Goal: Information Seeking & Learning: Learn about a topic

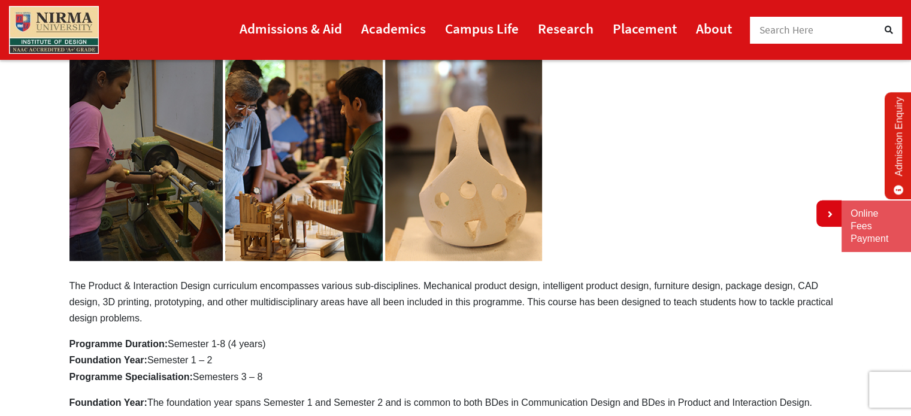
scroll to position [299, 0]
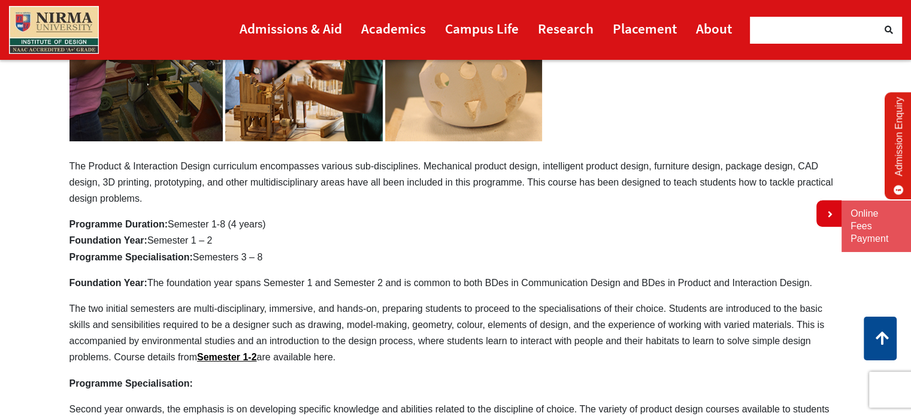
drag, startPoint x: 236, startPoint y: 167, endPoint x: 355, endPoint y: 167, distance: 119.1
click at [355, 167] on p "The Product & Interaction Design curriculum encompasses various sub-disciplines…" at bounding box center [455, 70] width 772 height 271
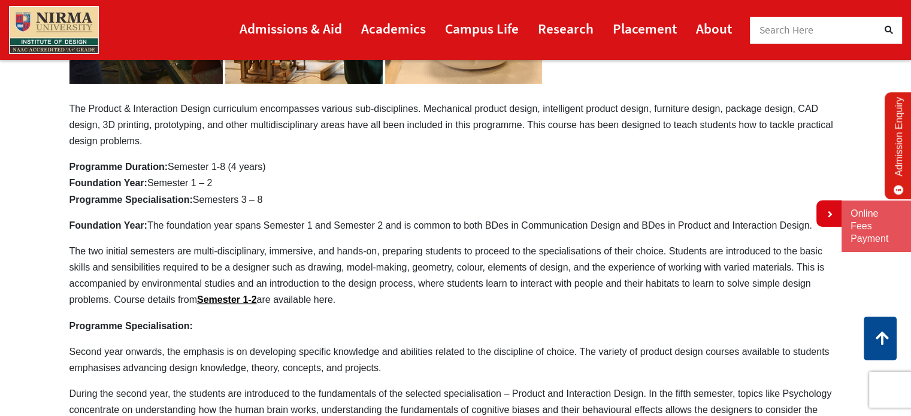
scroll to position [419, 0]
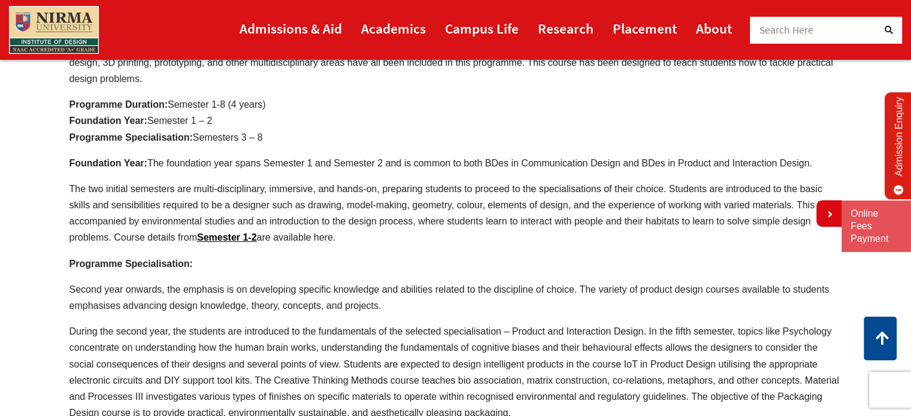
drag, startPoint x: 59, startPoint y: 207, endPoint x: 348, endPoint y: 233, distance: 290.4
click at [347, 233] on section "BDes in Product and Interaction Design For the Admission Year 2025-26 Apply Now…" at bounding box center [455, 215] width 911 height 1043
drag, startPoint x: 353, startPoint y: 236, endPoint x: 305, endPoint y: 189, distance: 67.7
click at [305, 189] on p "The two initial semesters are multi-disciplinary, immersive, and hands-on, prep…" at bounding box center [455, 213] width 772 height 65
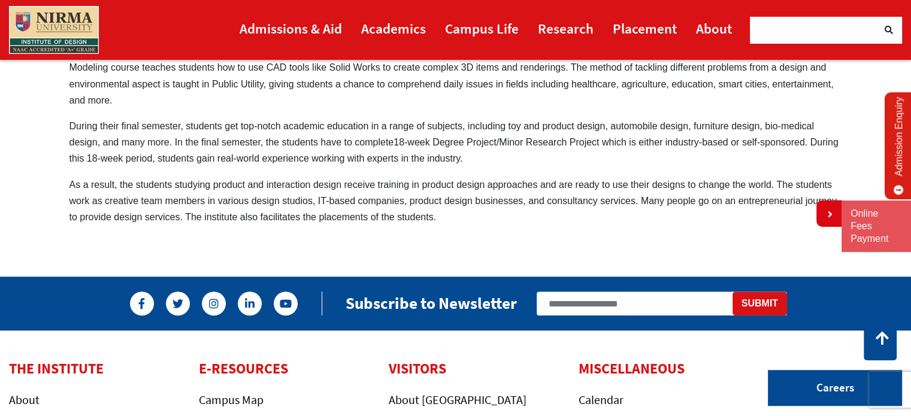
scroll to position [898, 0]
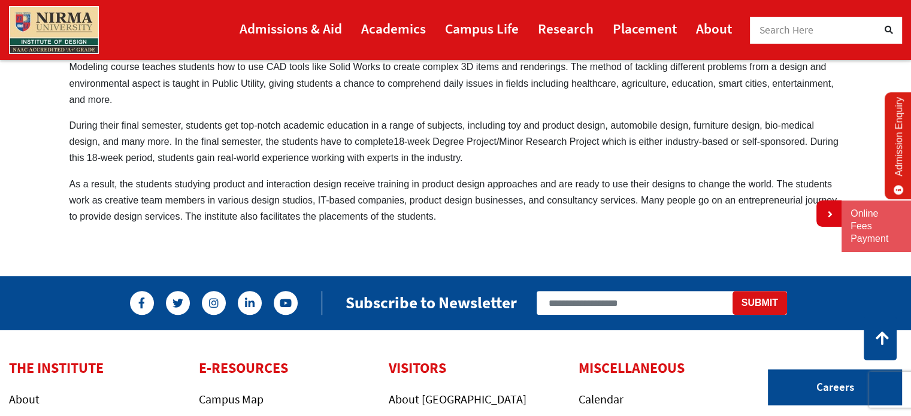
drag, startPoint x: 65, startPoint y: 179, endPoint x: 355, endPoint y: 214, distance: 292.4
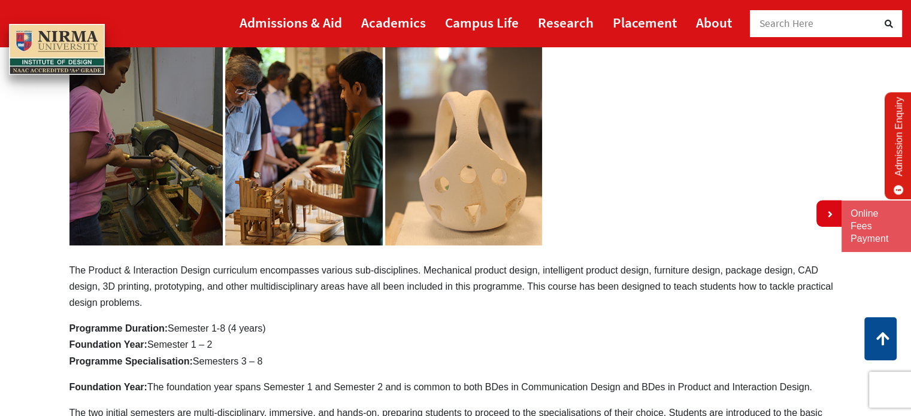
scroll to position [0, 0]
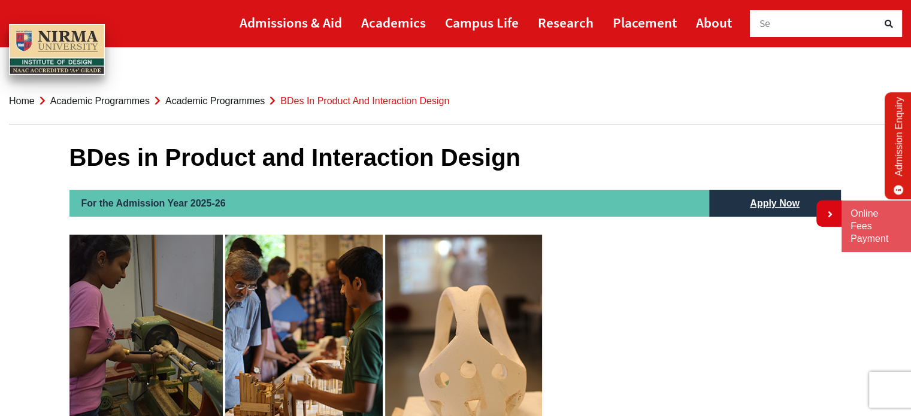
drag, startPoint x: 71, startPoint y: 161, endPoint x: 530, endPoint y: 160, distance: 459.8
click at [530, 160] on h1 "BDes in Product and Interaction Design" at bounding box center [455, 157] width 772 height 29
click at [398, 23] on link "Academics" at bounding box center [393, 22] width 65 height 27
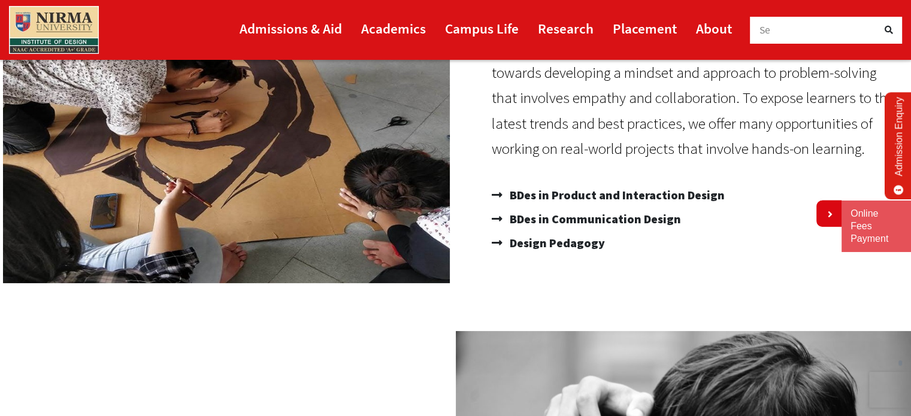
scroll to position [239, 0]
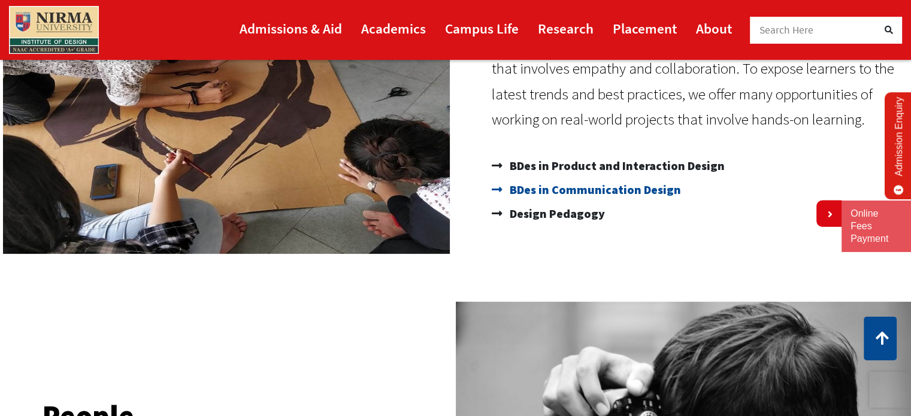
click at [567, 191] on span "BDes in Communication Design" at bounding box center [594, 190] width 174 height 24
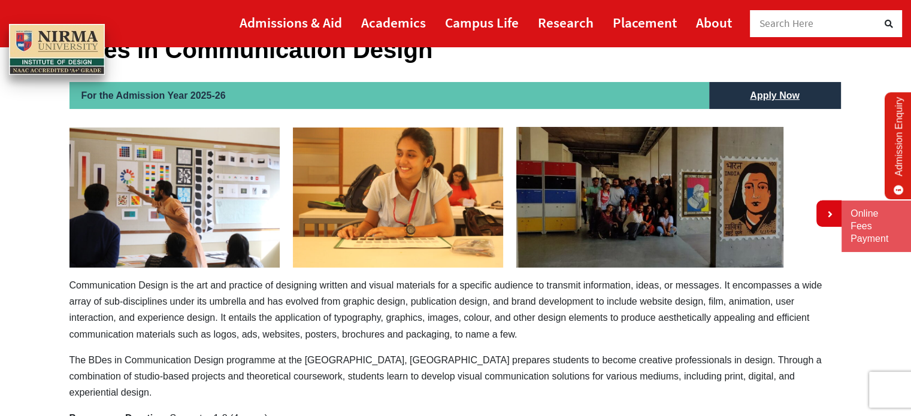
scroll to position [239, 0]
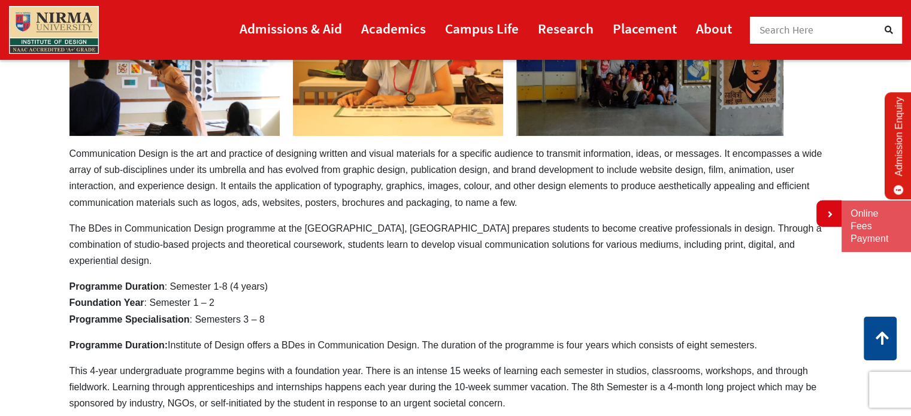
drag, startPoint x: 289, startPoint y: 151, endPoint x: 503, endPoint y: 196, distance: 218.4
click at [503, 196] on p "Communication Design is the art and practice of designing written and visual ma…" at bounding box center [455, 177] width 772 height 65
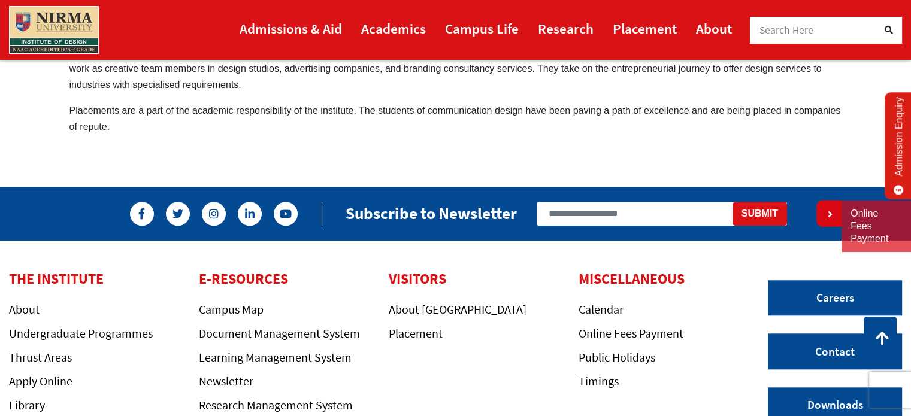
scroll to position [1078, 0]
